Goal: Task Accomplishment & Management: Manage account settings

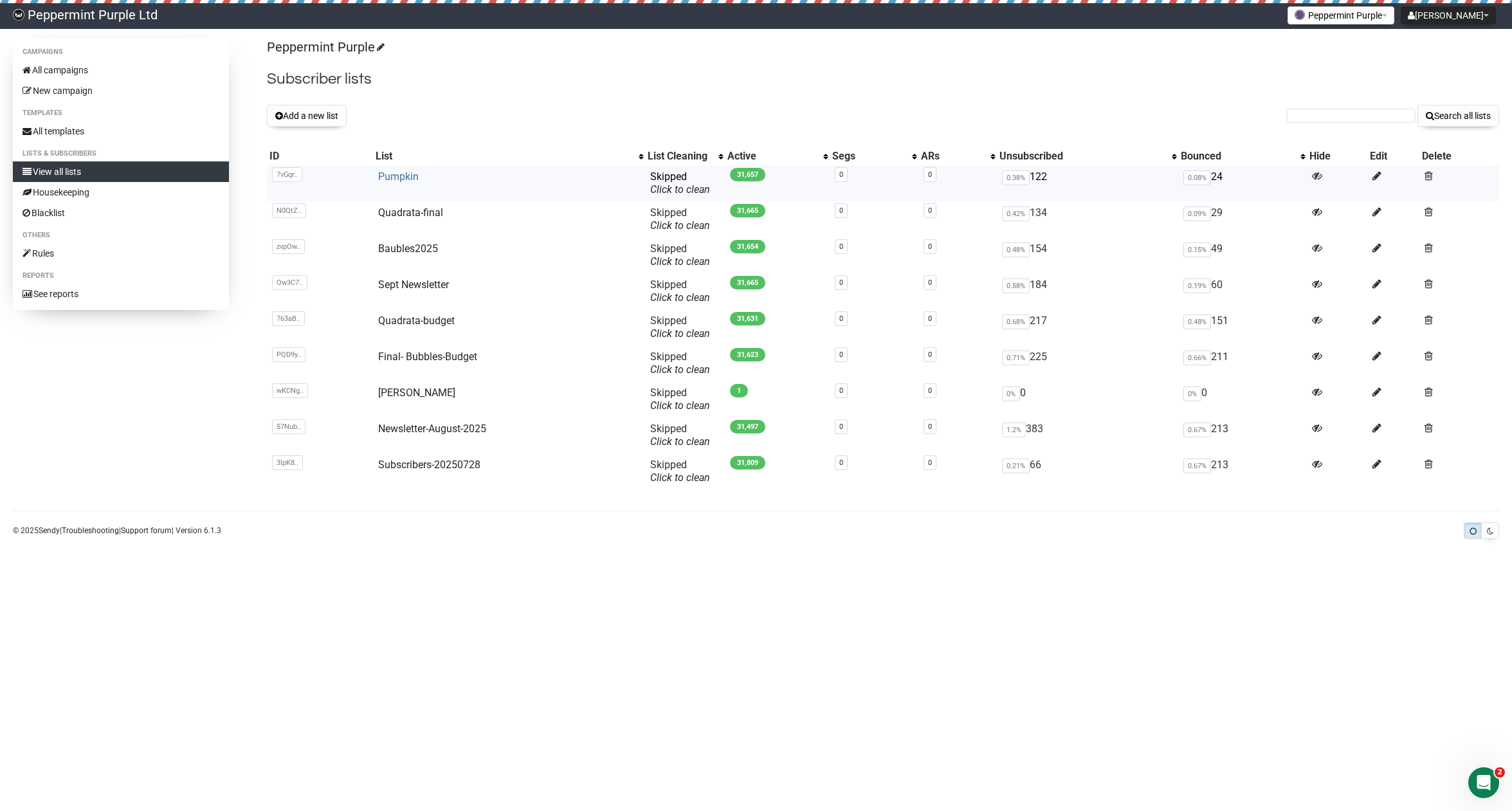
click at [392, 176] on link "Pumpkin" at bounding box center [398, 176] width 41 height 12
click at [398, 175] on link "Pumpkin" at bounding box center [398, 176] width 41 height 12
click at [405, 177] on link "Pumpkin" at bounding box center [398, 176] width 41 height 12
click at [403, 172] on link "Pumpkin" at bounding box center [398, 176] width 41 height 12
click at [1329, 113] on input "text" at bounding box center [1351, 116] width 129 height 14
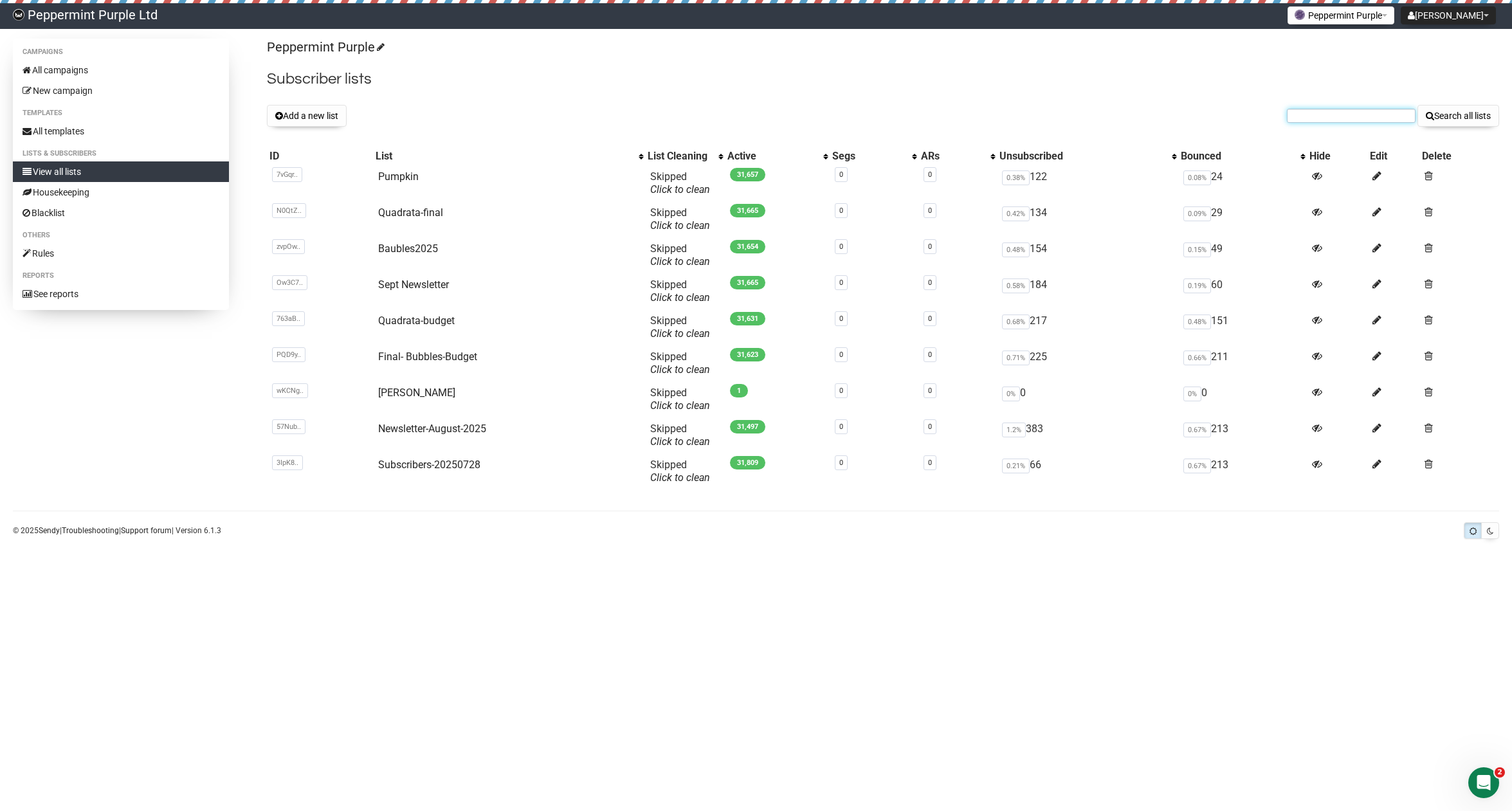
paste input "sarareid2742@gmail.com"
type input "sarareid2742@gmail.com"
click at [1454, 107] on button "Search all lists" at bounding box center [1459, 115] width 82 height 22
click at [304, 120] on button "Add a new list" at bounding box center [307, 115] width 80 height 22
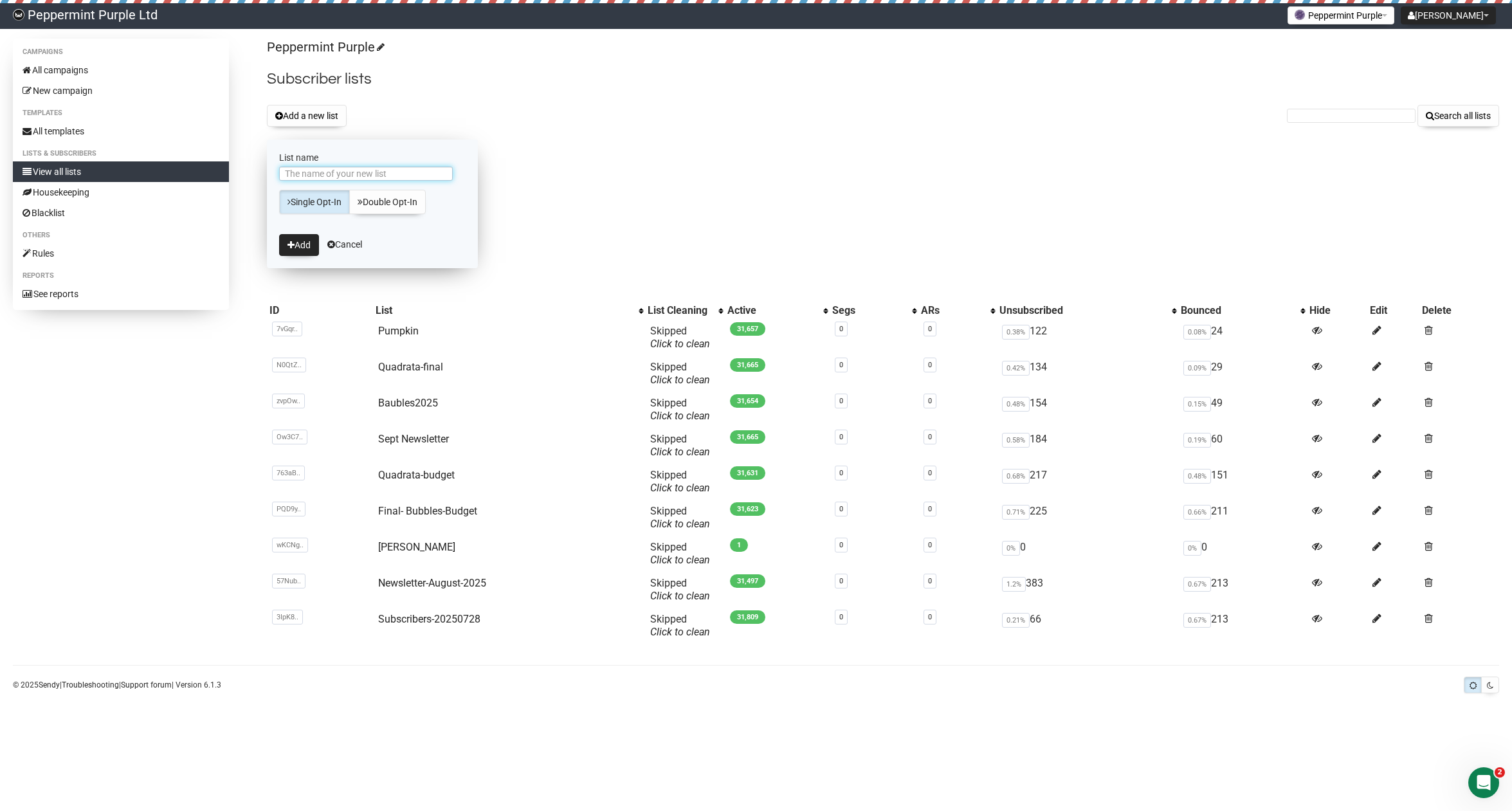
click at [316, 173] on input "List name" at bounding box center [366, 173] width 174 height 14
type input "P"
type input "Oct Newsletter"
click at [302, 238] on button "Add" at bounding box center [299, 245] width 40 height 22
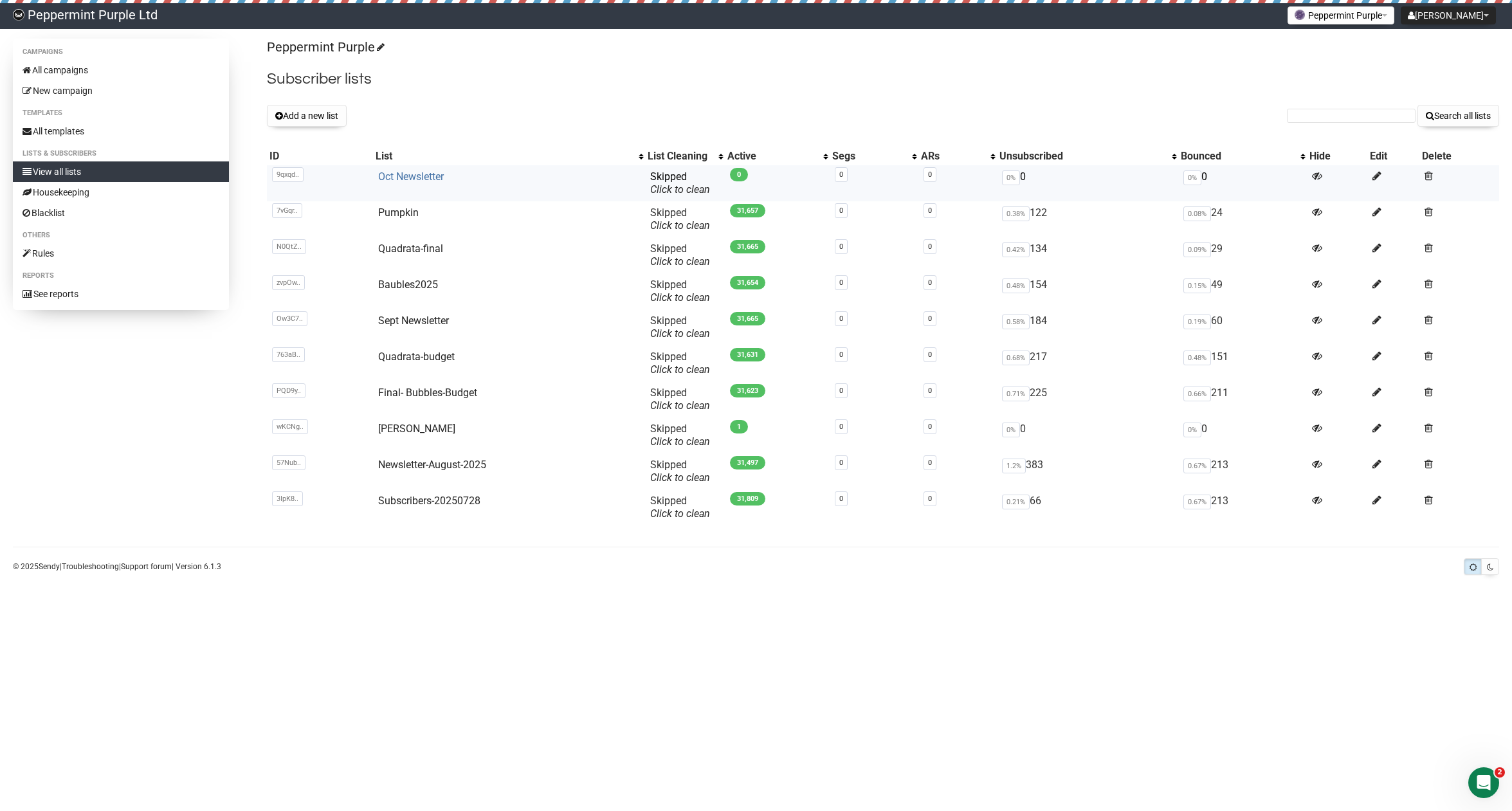
click at [408, 178] on link "Oct Newsletter" at bounding box center [411, 176] width 65 height 12
click at [81, 189] on link "Housekeeping" at bounding box center [121, 192] width 216 height 21
click at [1377, 119] on input "text" at bounding box center [1351, 116] width 129 height 14
paste input "[EMAIL_ADDRESS][DOMAIN_NAME]"
type input "[EMAIL_ADDRESS][DOMAIN_NAME]"
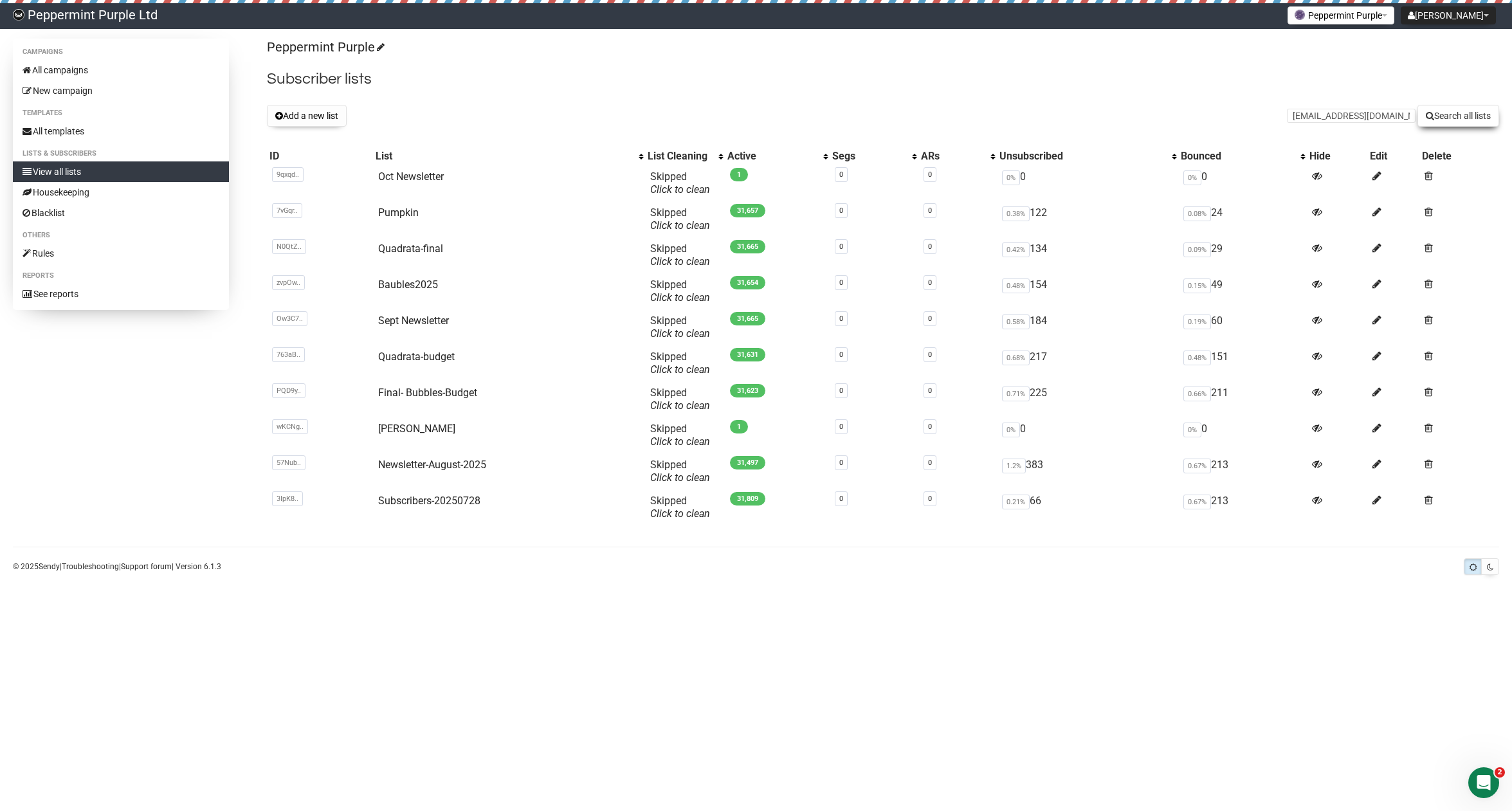
click at [1466, 109] on button "Search all lists" at bounding box center [1459, 115] width 82 height 22
click at [1304, 116] on input "text" at bounding box center [1351, 116] width 129 height 14
paste input "[EMAIL_ADDRESS][DOMAIN_NAME]"
type input "[EMAIL_ADDRESS][DOMAIN_NAME]"
click at [1452, 121] on button "Search all lists" at bounding box center [1459, 115] width 82 height 22
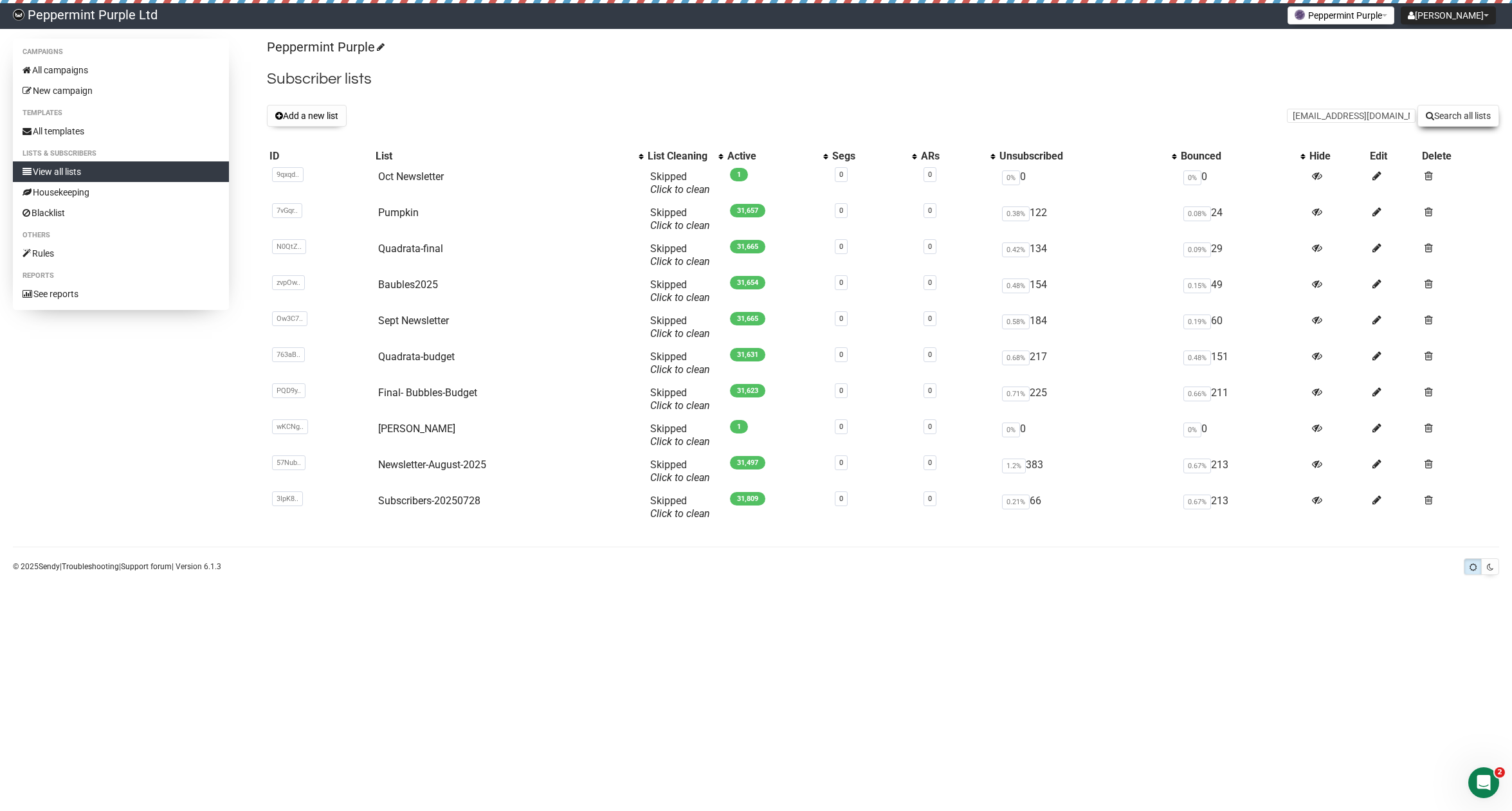
click at [1449, 119] on button "Search all lists" at bounding box center [1459, 115] width 82 height 22
click at [1367, 120] on input "text" at bounding box center [1351, 116] width 129 height 14
paste input "[EMAIL_ADDRESS][DOMAIN_NAME]"
type input "[EMAIL_ADDRESS][DOMAIN_NAME]"
click at [1432, 118] on button "Search all lists" at bounding box center [1459, 115] width 82 height 22
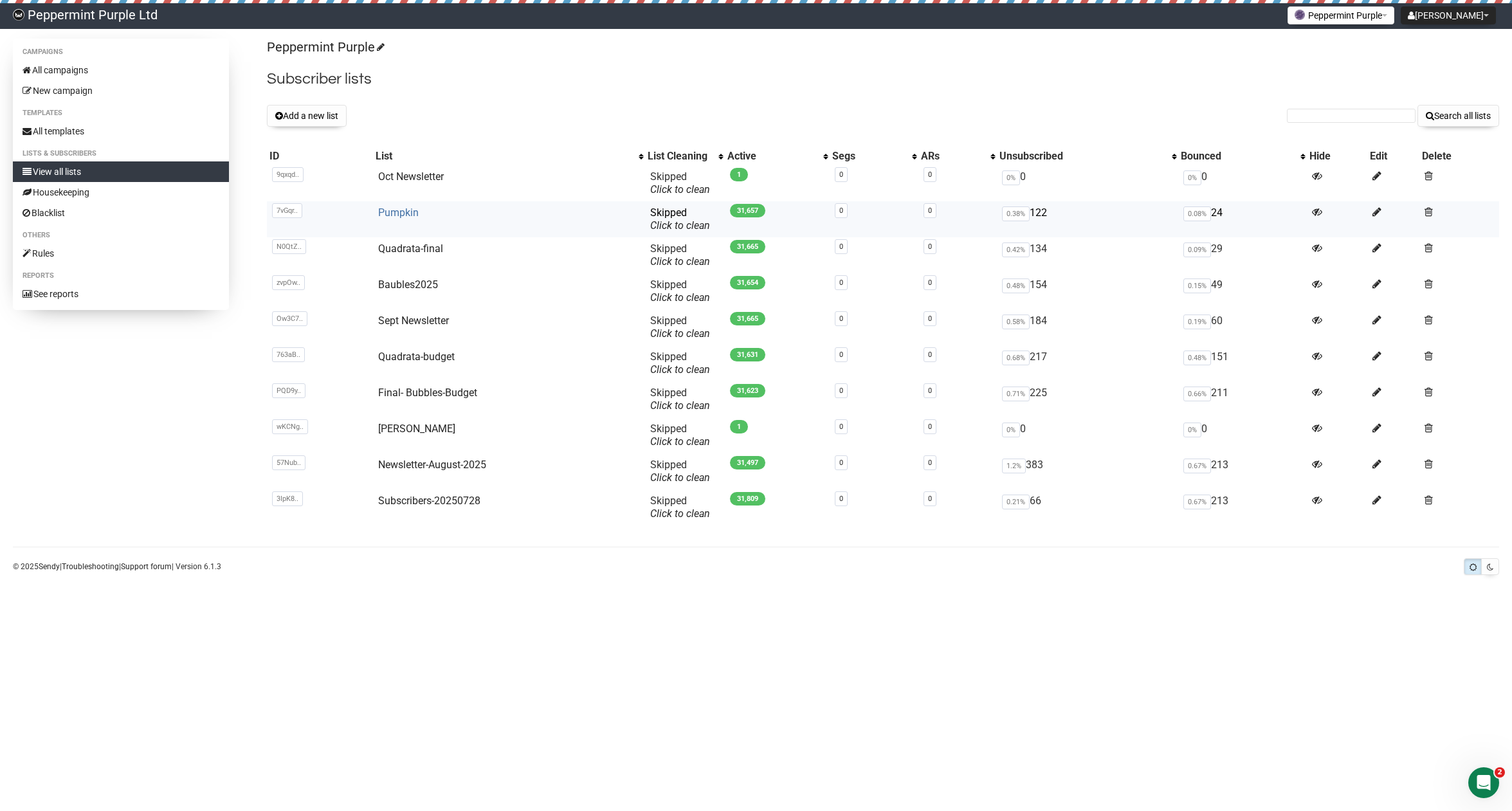
click at [395, 215] on link "Pumpkin" at bounding box center [398, 212] width 41 height 12
